Goal: Navigation & Orientation: Find specific page/section

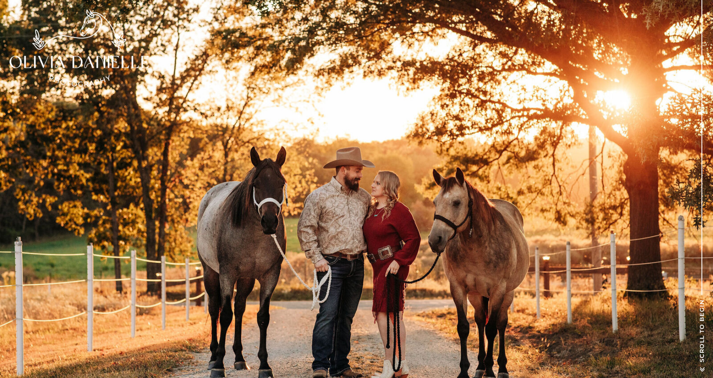
click at [122, 30] on div at bounding box center [78, 47] width 139 height 77
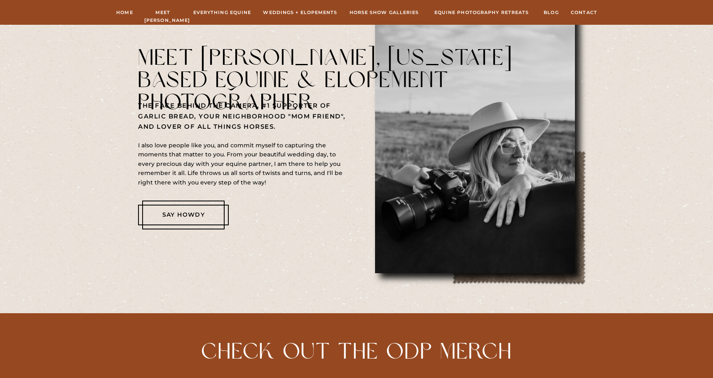
scroll to position [411, 0]
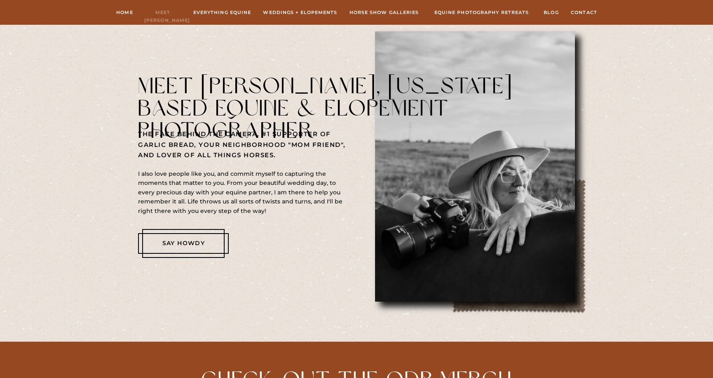
click at [181, 14] on nav "Meet [PERSON_NAME]" at bounding box center [162, 12] width 37 height 7
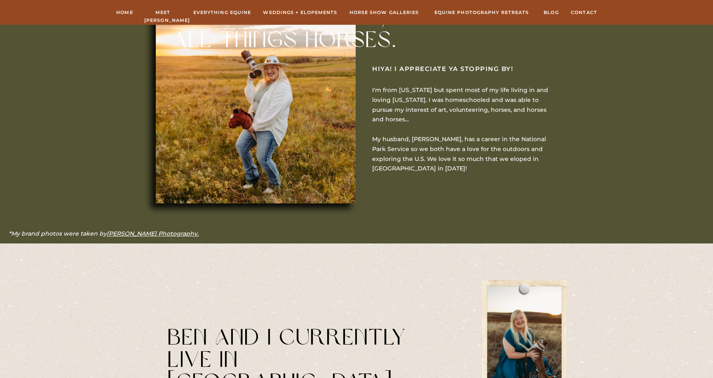
scroll to position [402, 0]
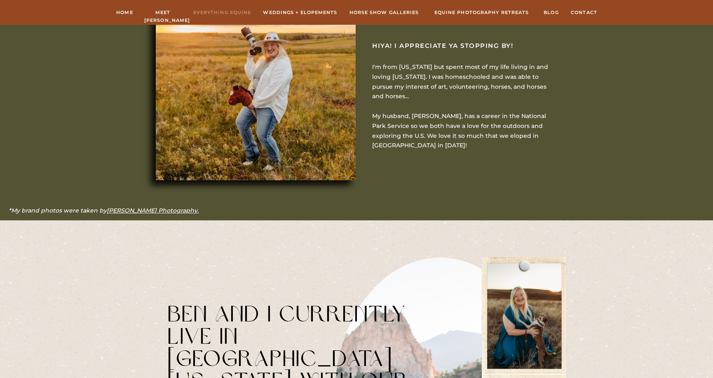
click at [197, 12] on nav "Everything Equine" at bounding box center [222, 12] width 60 height 7
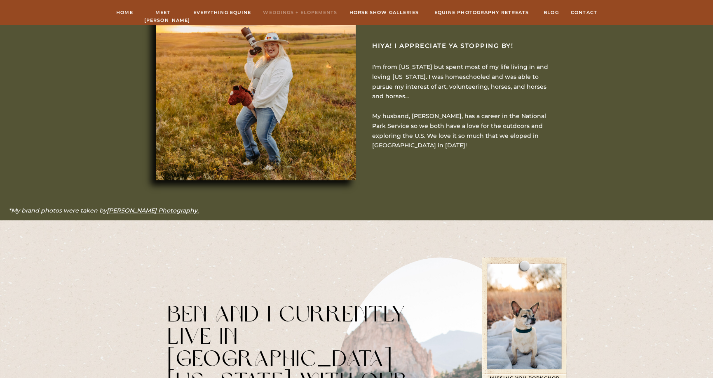
click at [297, 15] on nav "Weddings + Elopements" at bounding box center [300, 12] width 75 height 7
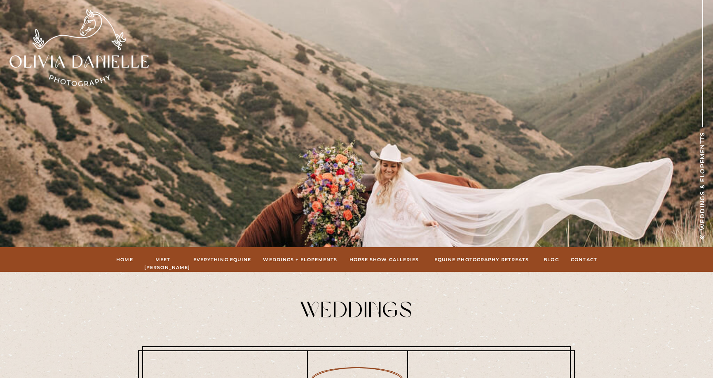
scroll to position [122, 0]
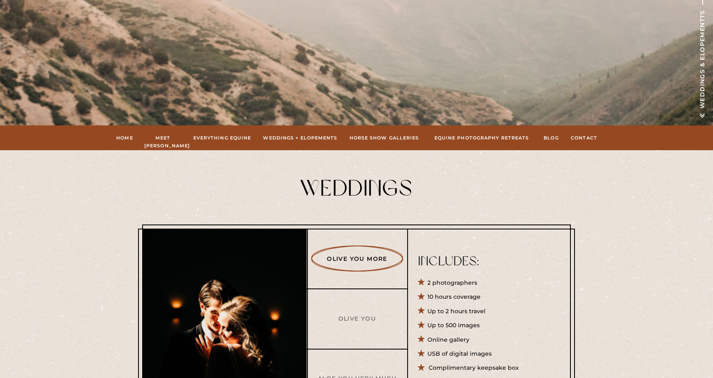
click at [310, 136] on nav "Weddings + Elopements" at bounding box center [300, 137] width 75 height 7
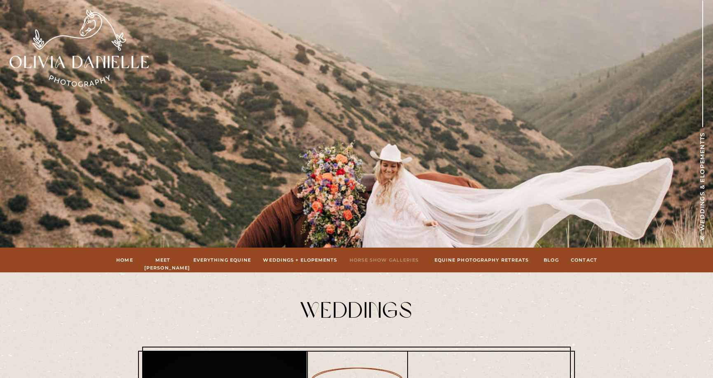
click at [361, 258] on nav "hORSE sHOW gALLERIES" at bounding box center [384, 259] width 73 height 7
